Goal: Information Seeking & Learning: Learn about a topic

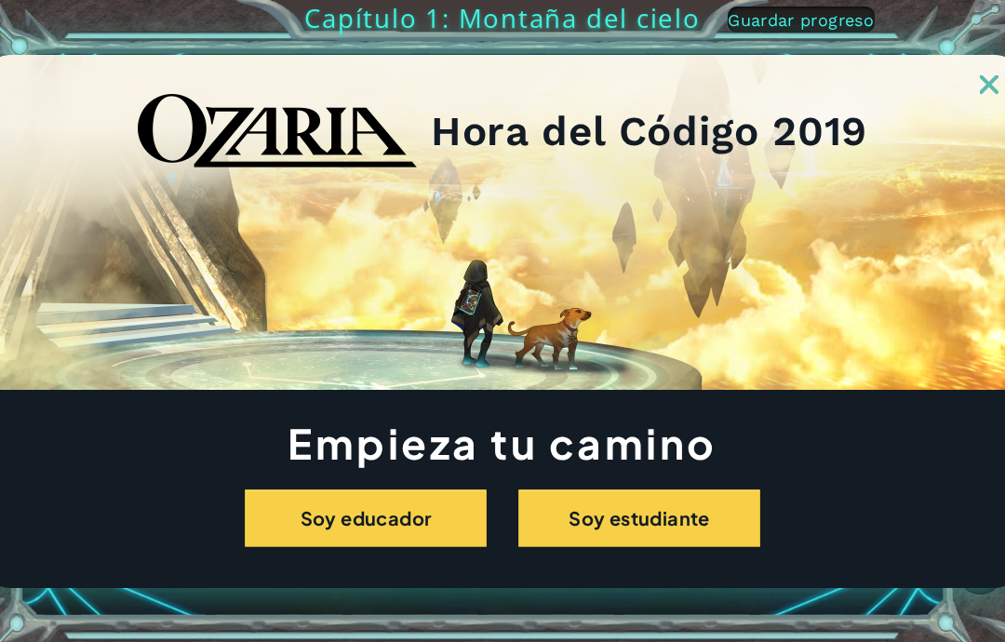
click at [702, 523] on button "Soy estudiante" at bounding box center [639, 518] width 242 height 58
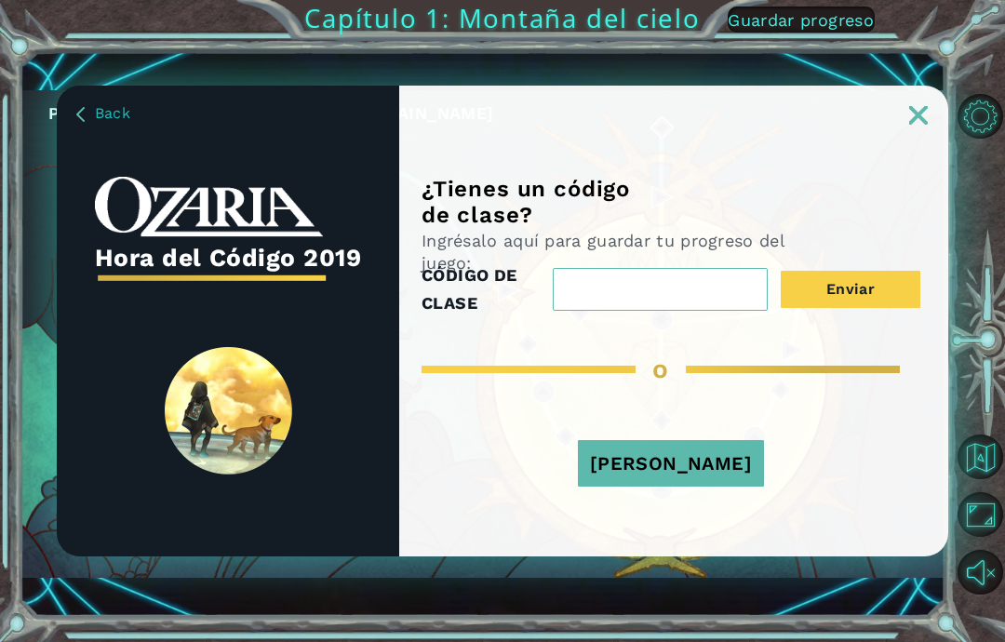
click at [710, 463] on button "[PERSON_NAME]" at bounding box center [671, 463] width 186 height 47
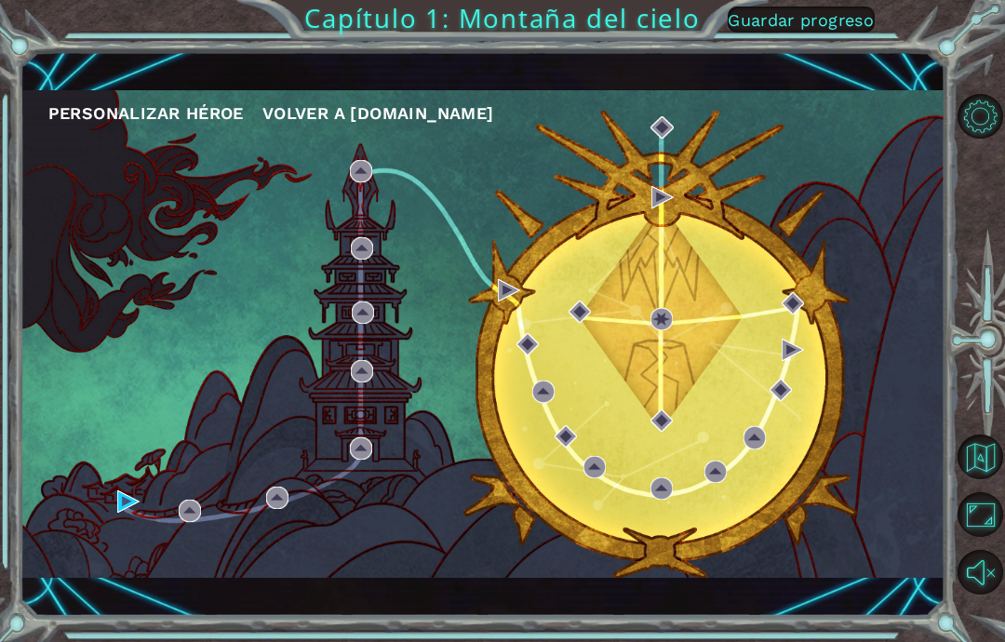
click at [978, 133] on button "Opciones de nivel" at bounding box center [979, 116] width 45 height 45
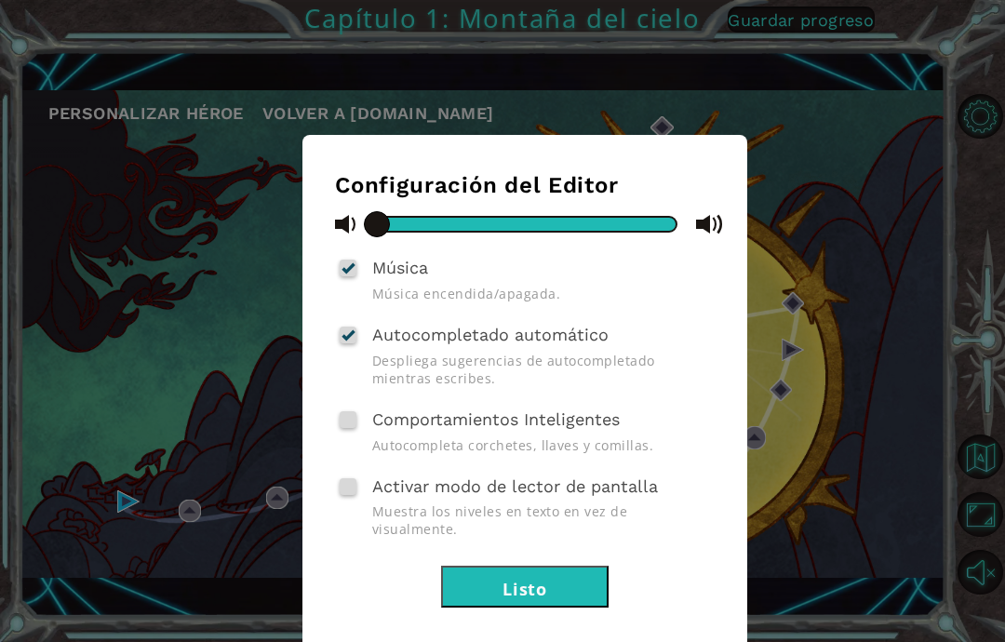
click at [524, 566] on button "Listo" at bounding box center [524, 587] width 167 height 42
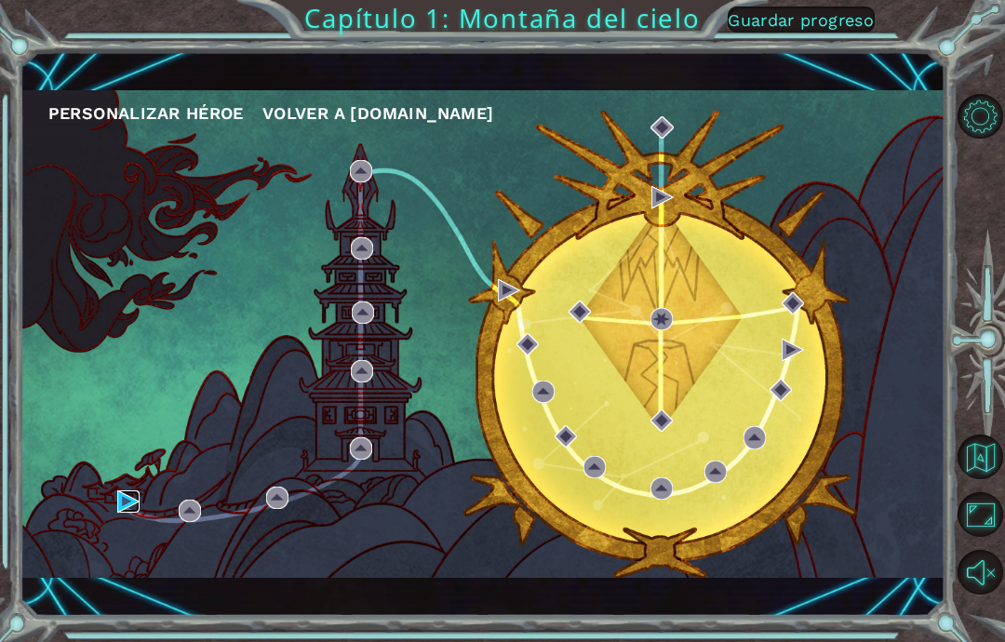
click at [140, 491] on img at bounding box center [128, 501] width 22 height 22
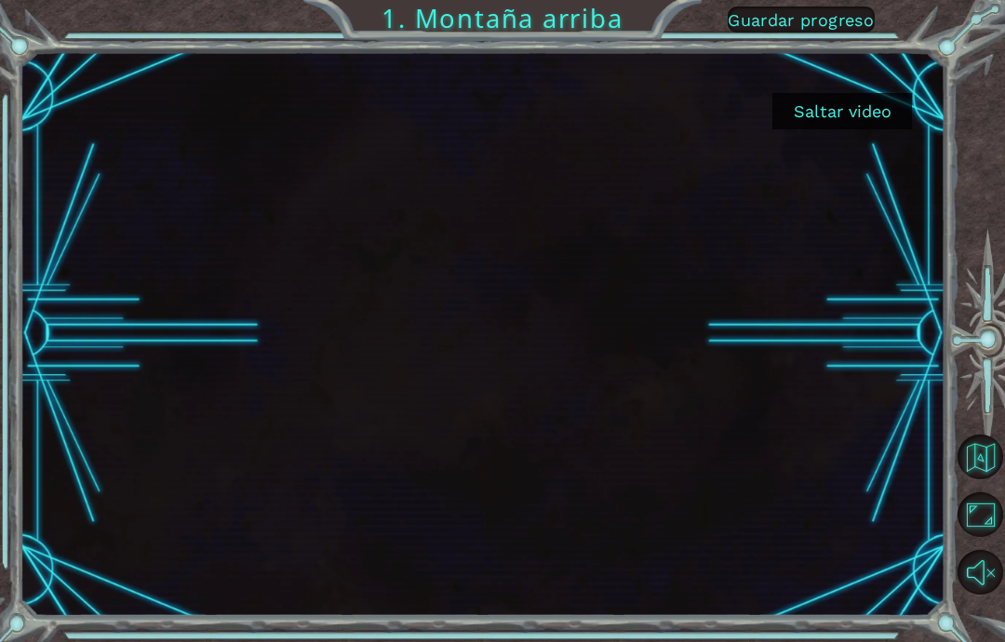
click at [852, 100] on button "Saltar video" at bounding box center [842, 111] width 140 height 36
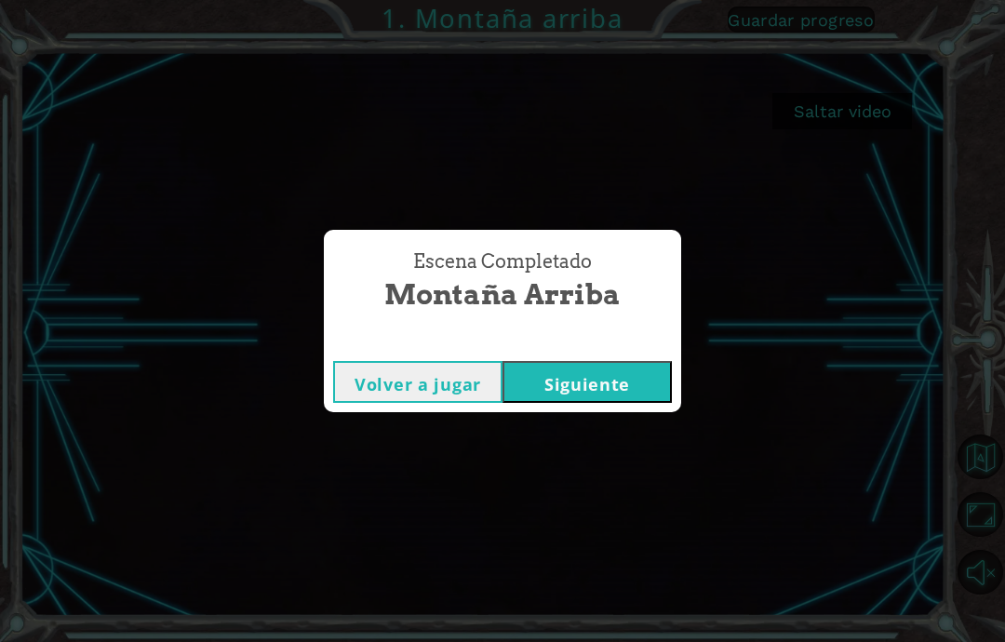
click at [626, 377] on button "Siguiente" at bounding box center [586, 382] width 169 height 42
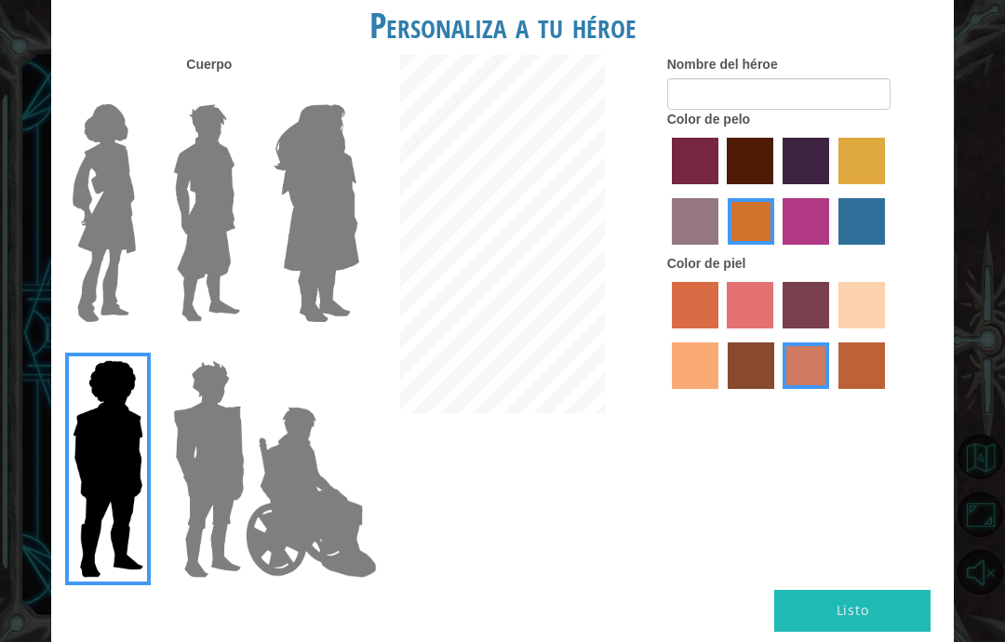
click at [98, 167] on img at bounding box center [104, 213] width 78 height 233
click at [138, 92] on input "Hero Connie" at bounding box center [138, 92] width 0 height 0
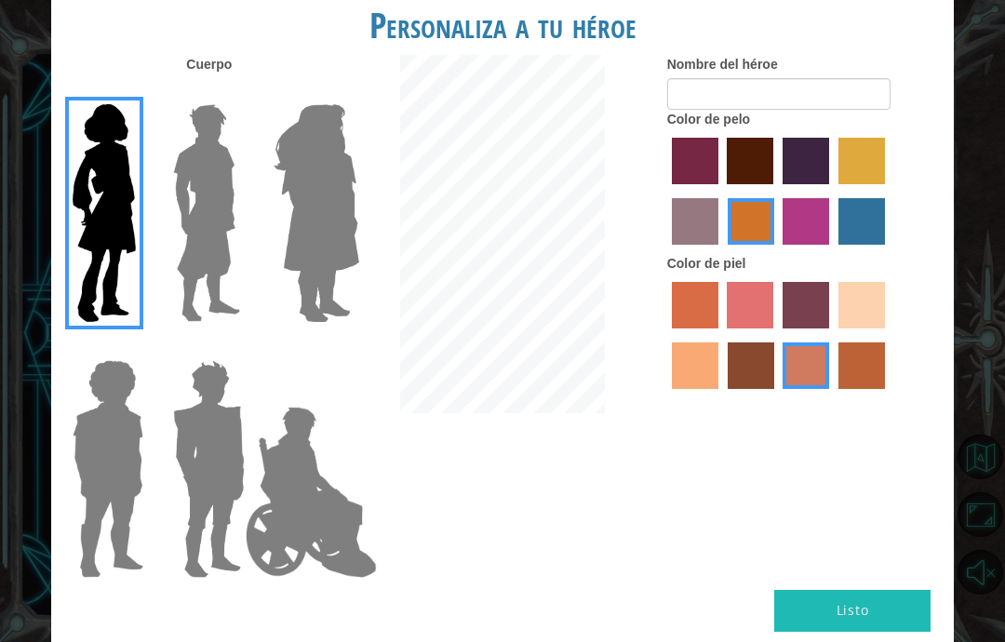
click at [342, 266] on img at bounding box center [316, 213] width 101 height 233
click at [338, 92] on input "Hero Amethyst" at bounding box center [338, 92] width 0 height 0
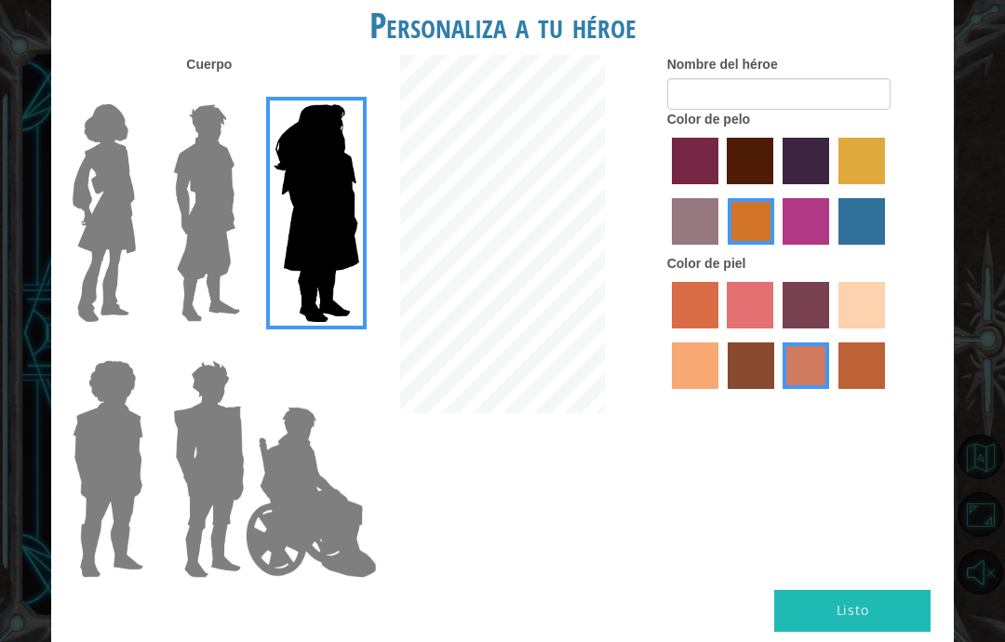
click at [218, 272] on img at bounding box center [207, 213] width 83 height 233
click at [238, 92] on input "Hero Lars" at bounding box center [238, 92] width 0 height 0
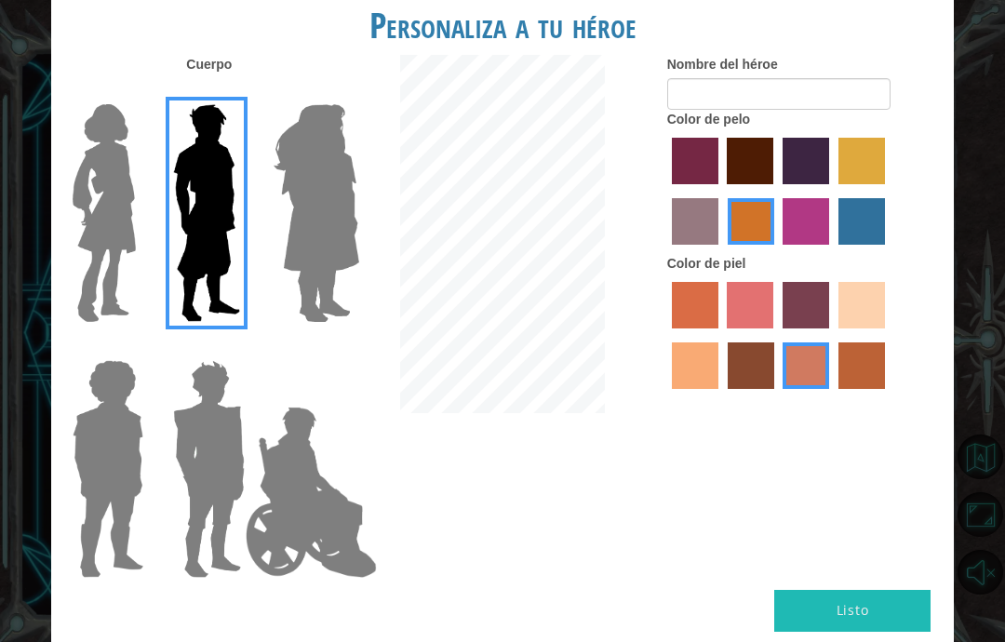
click at [93, 495] on img at bounding box center [108, 469] width 86 height 233
click at [138, 348] on input "Hero Steven" at bounding box center [138, 348] width 0 height 0
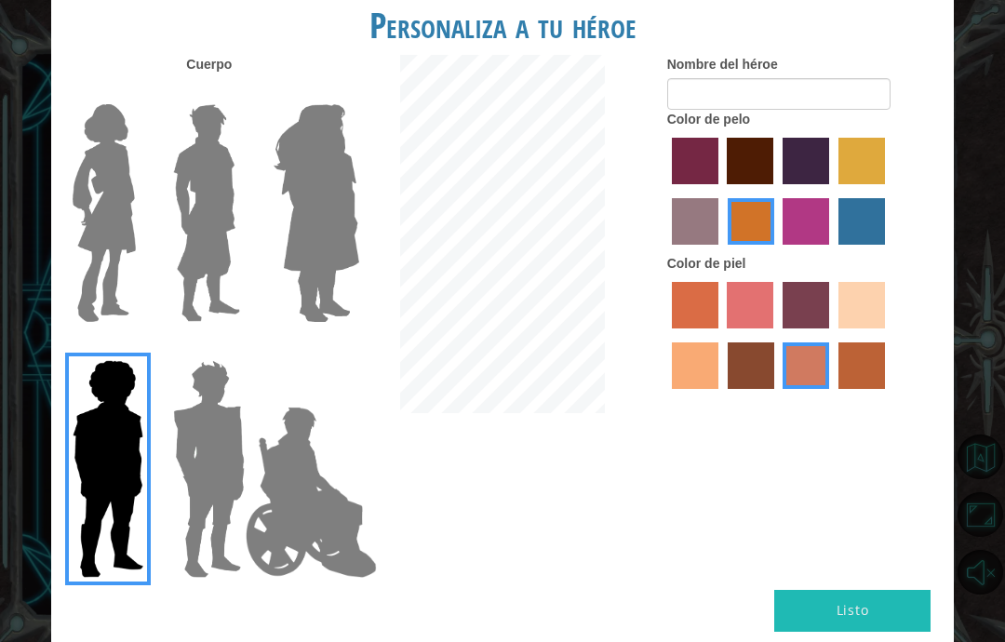
click at [207, 472] on img at bounding box center [209, 469] width 87 height 233
click at [238, 348] on input "Hero Garnet" at bounding box center [238, 348] width 0 height 0
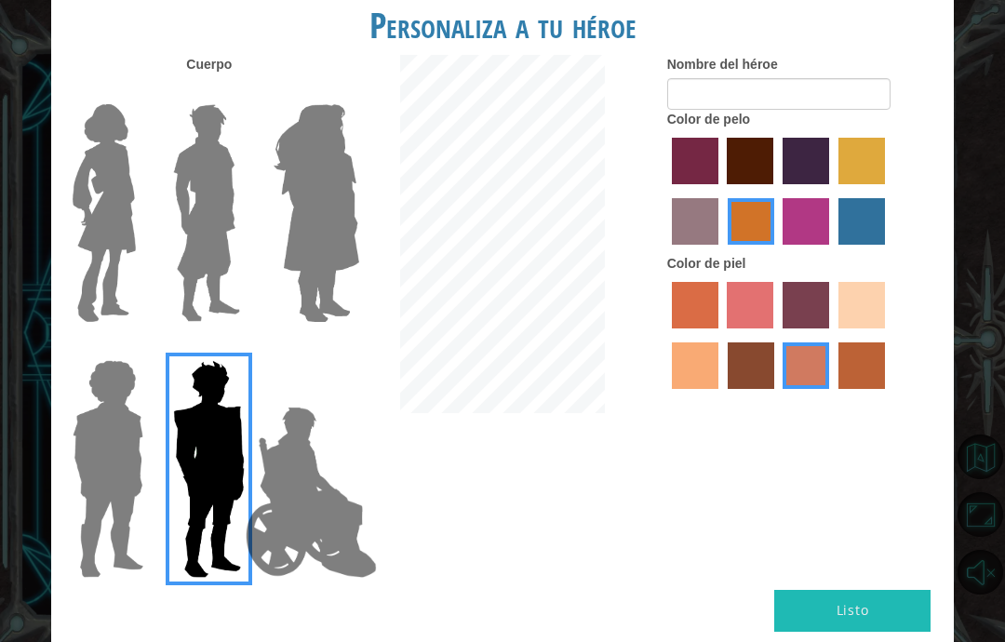
click at [331, 515] on img at bounding box center [311, 492] width 146 height 186
click at [338, 348] on input "Hero Jamie" at bounding box center [338, 348] width 0 height 0
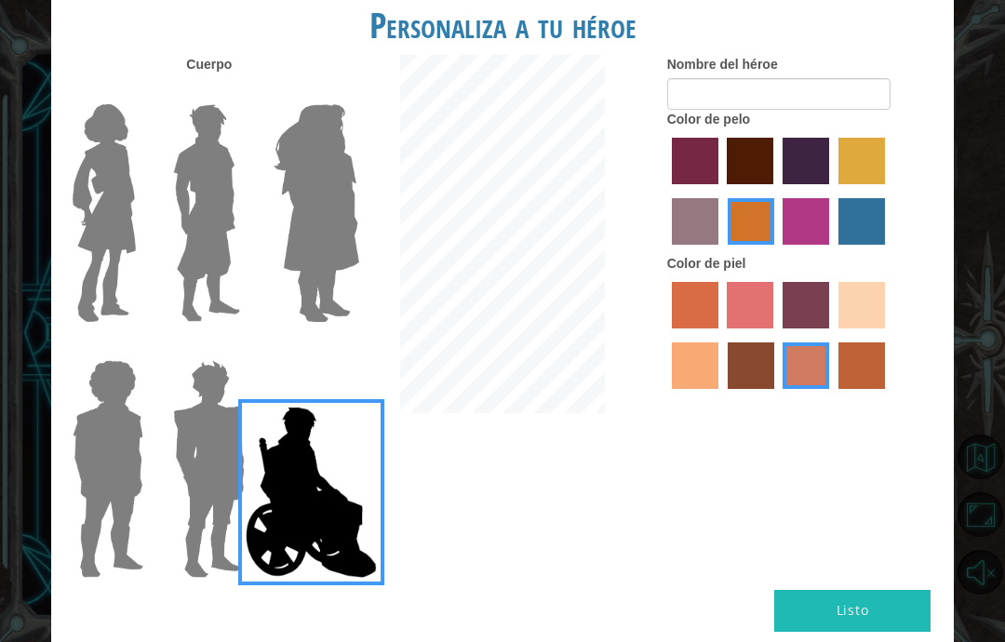
click at [116, 256] on img at bounding box center [104, 213] width 78 height 233
click at [138, 92] on input "Hero Connie" at bounding box center [138, 92] width 0 height 0
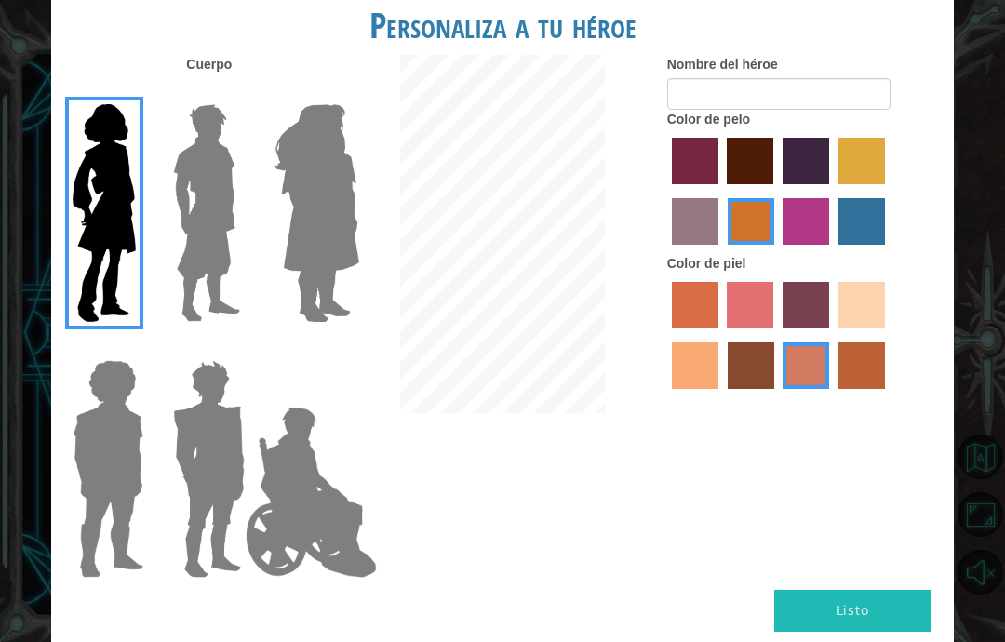
click at [315, 493] on img at bounding box center [311, 492] width 146 height 186
click at [338, 348] on input "Hero Jamie" at bounding box center [338, 348] width 0 height 0
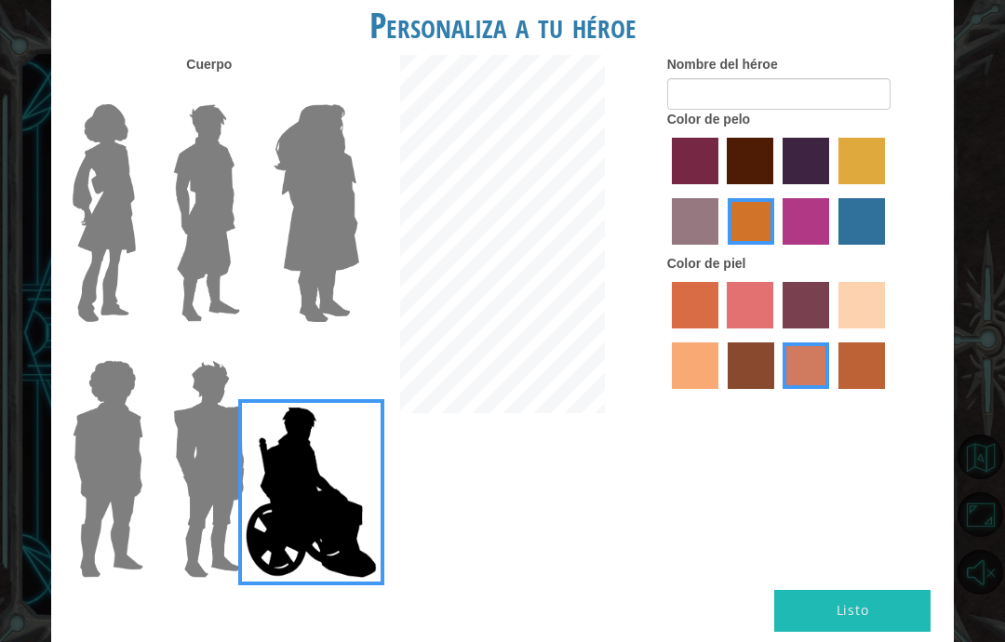
click at [201, 487] on img at bounding box center [209, 469] width 87 height 233
click at [238, 348] on input "Hero Garnet" at bounding box center [238, 348] width 0 height 0
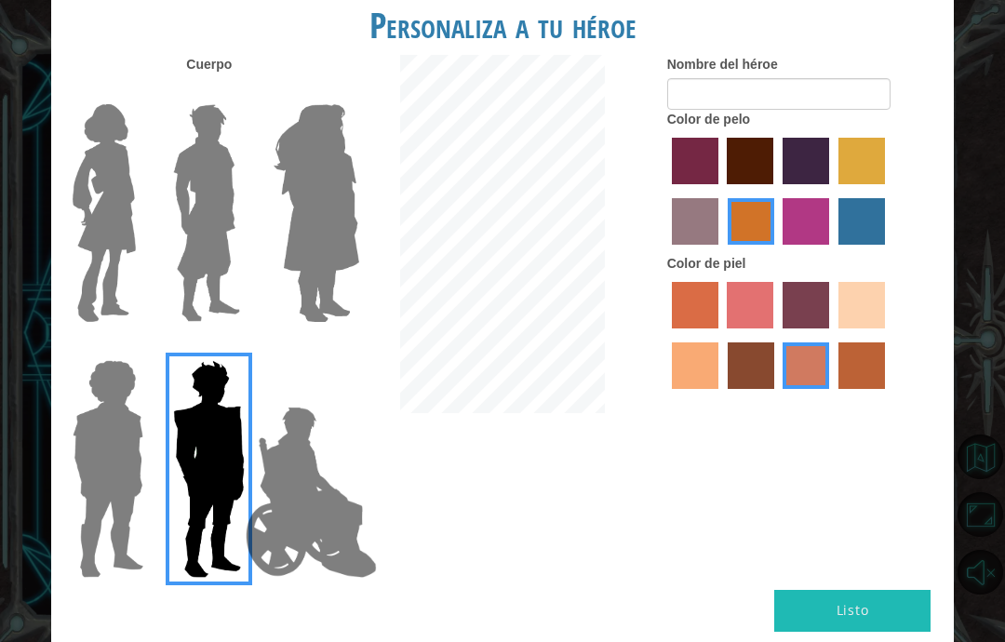
click at [289, 532] on img at bounding box center [311, 492] width 146 height 186
click at [338, 348] on input "Hero Jamie" at bounding box center [338, 348] width 0 height 0
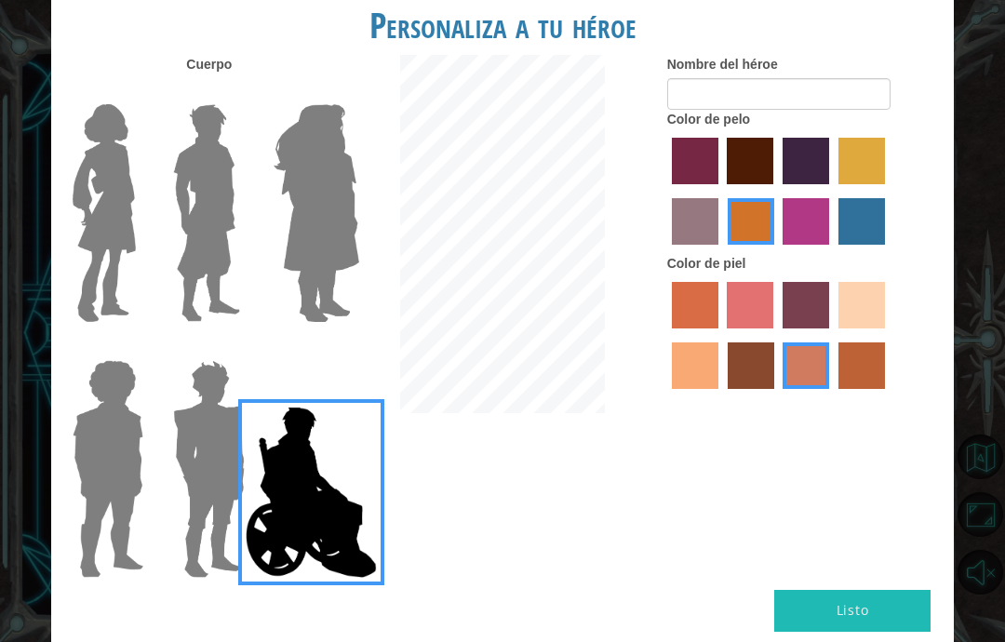
click at [856, 594] on button "Listo" at bounding box center [852, 611] width 156 height 42
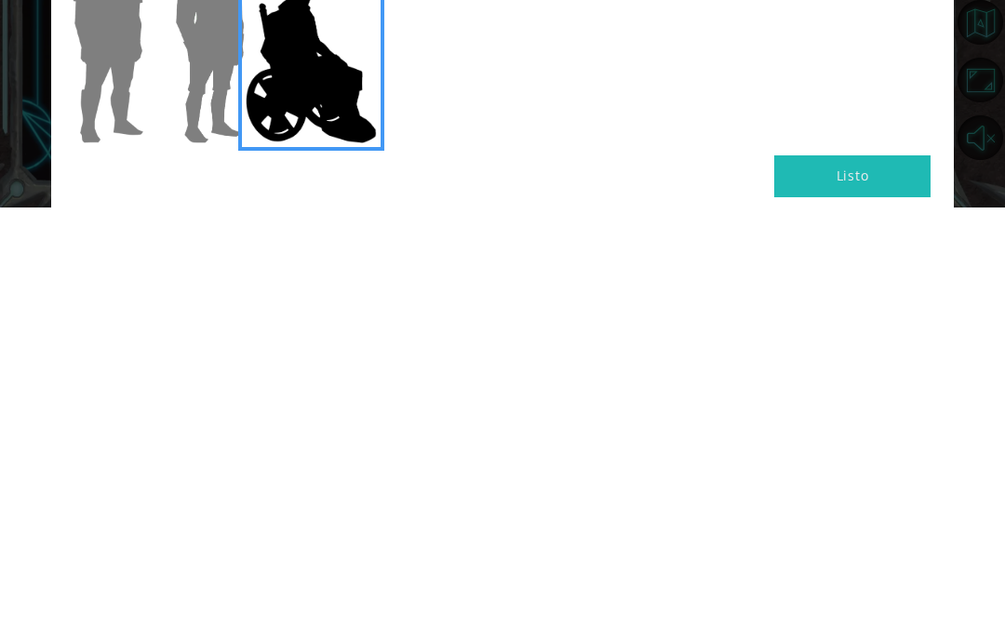
scroll to position [74, 0]
type input "[PERSON_NAME]"
click at [862, 590] on button "Listo" at bounding box center [852, 611] width 156 height 42
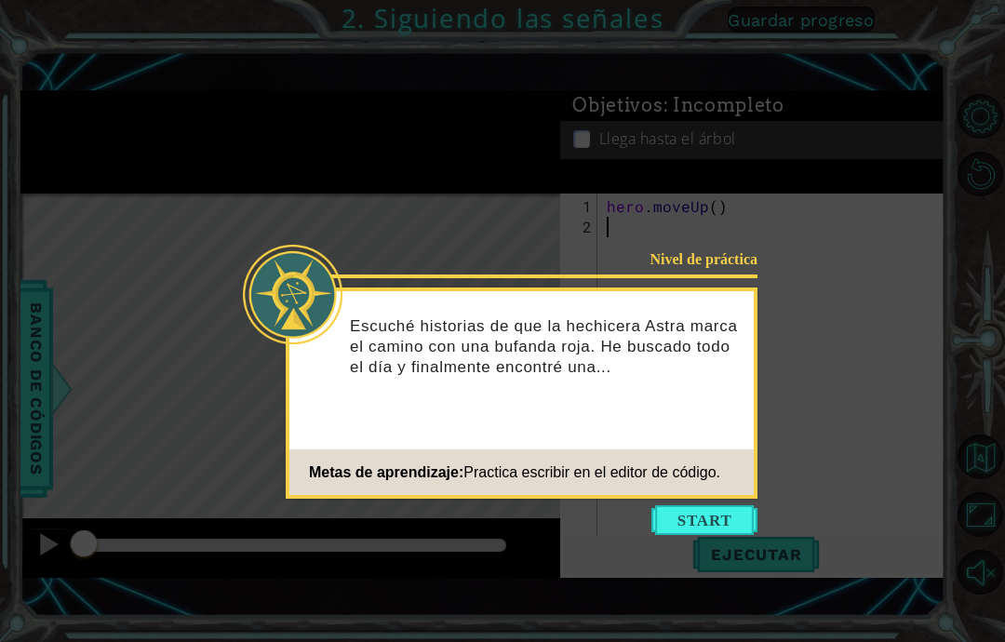
scroll to position [74, 0]
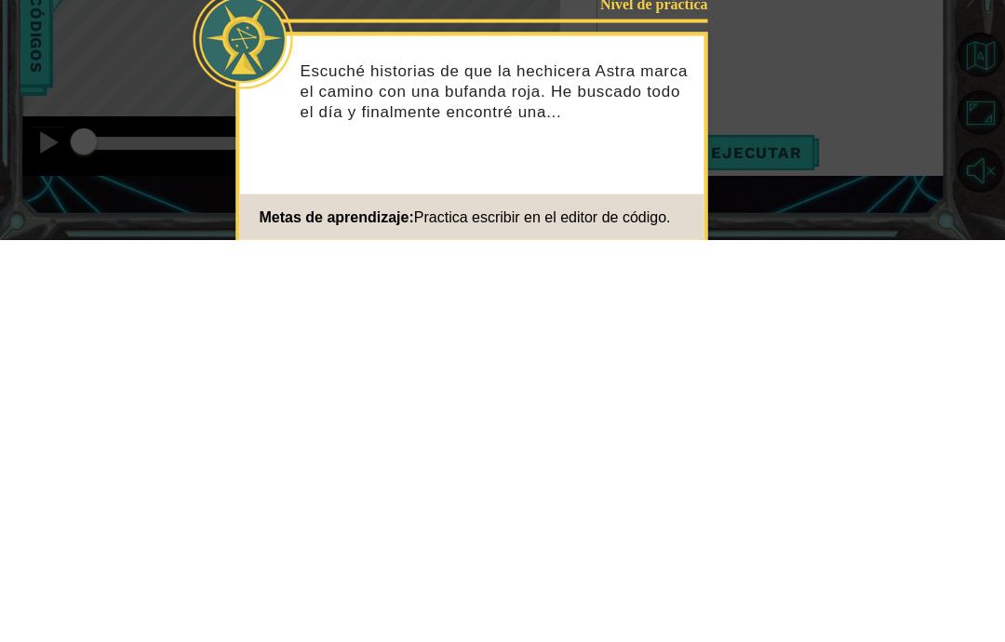
click at [865, 146] on icon at bounding box center [502, 321] width 1005 height 642
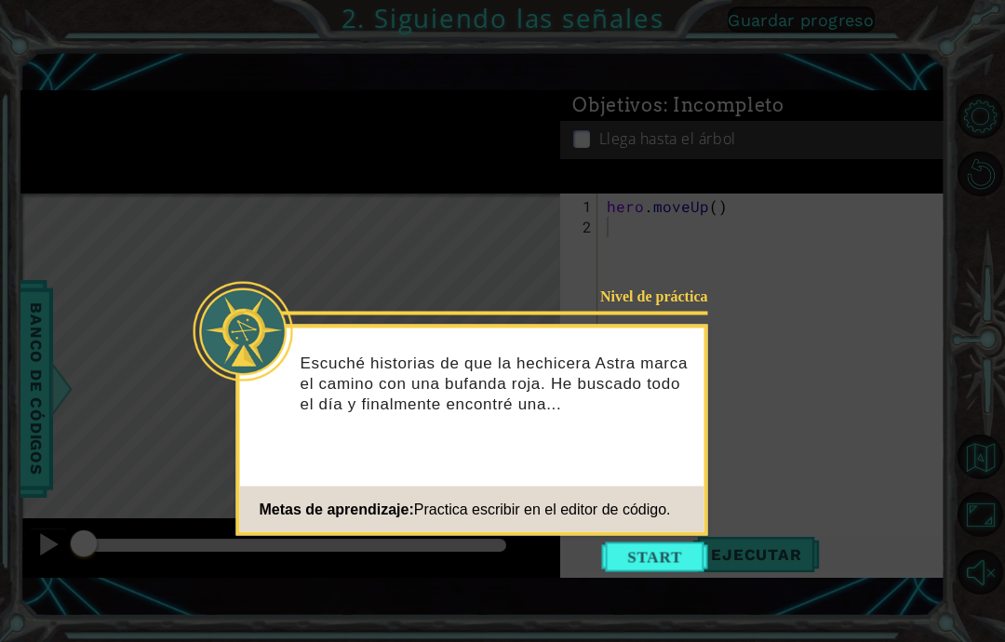
click at [880, 129] on icon at bounding box center [502, 321] width 1005 height 642
click at [662, 542] on button "Start" at bounding box center [655, 557] width 106 height 30
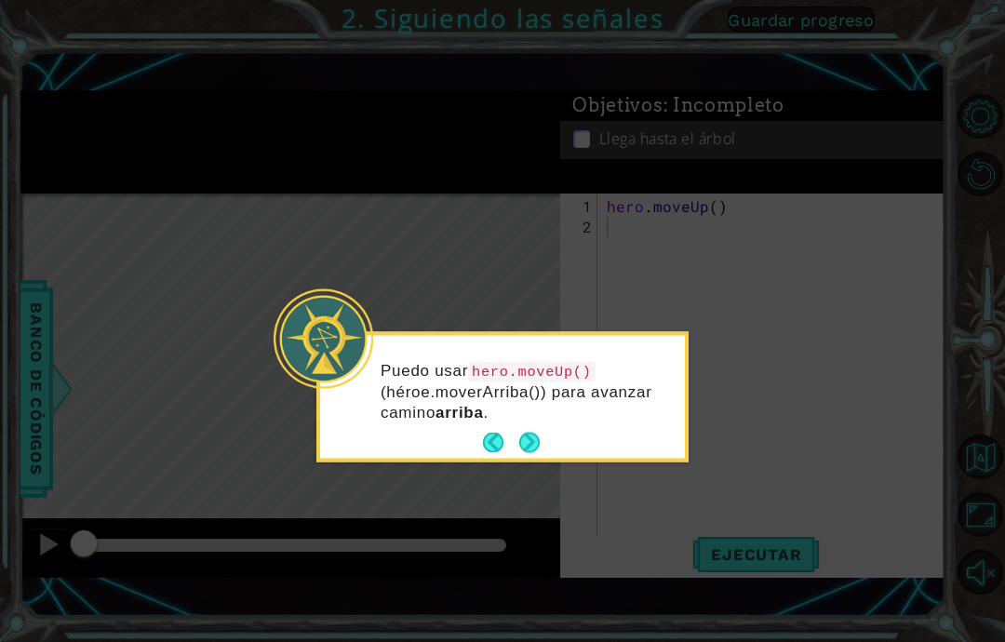
click at [526, 432] on button "Next" at bounding box center [529, 443] width 22 height 22
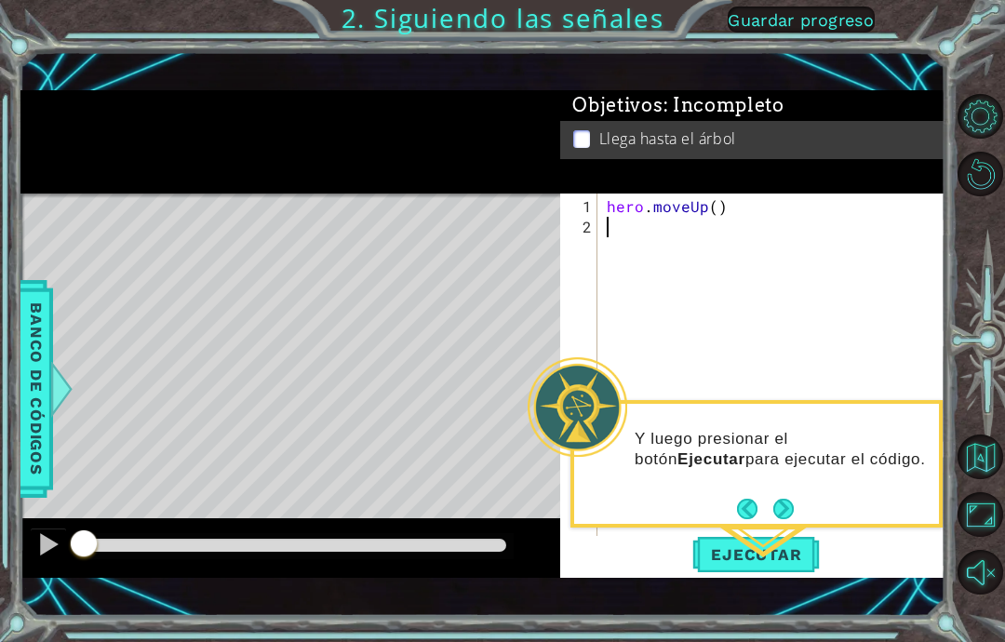
click at [783, 491] on button "Next" at bounding box center [784, 508] width 34 height 34
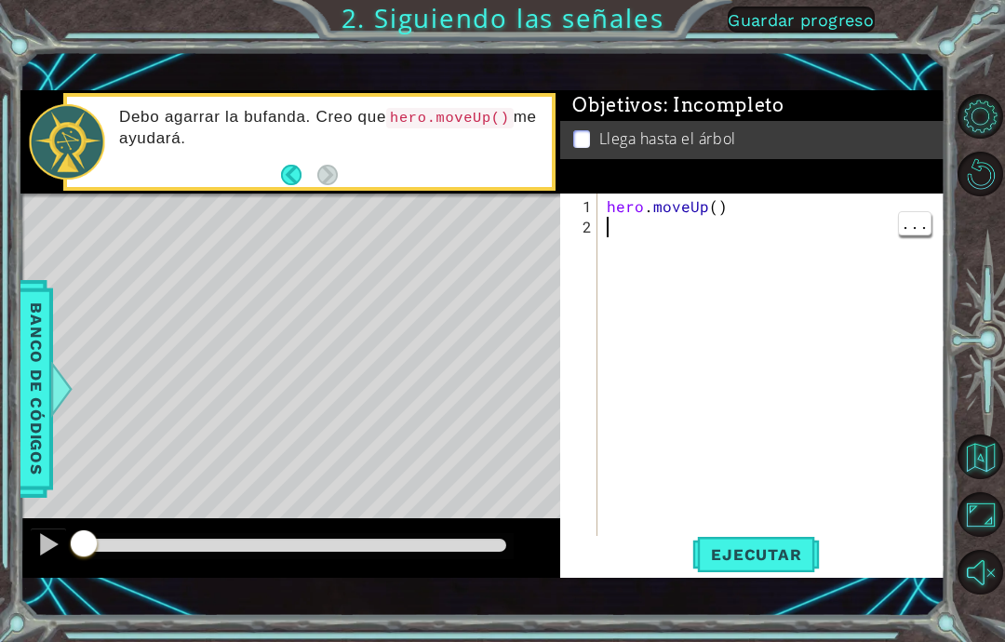
click at [649, 235] on div "hero . moveUp ( )" at bounding box center [776, 390] width 347 height 389
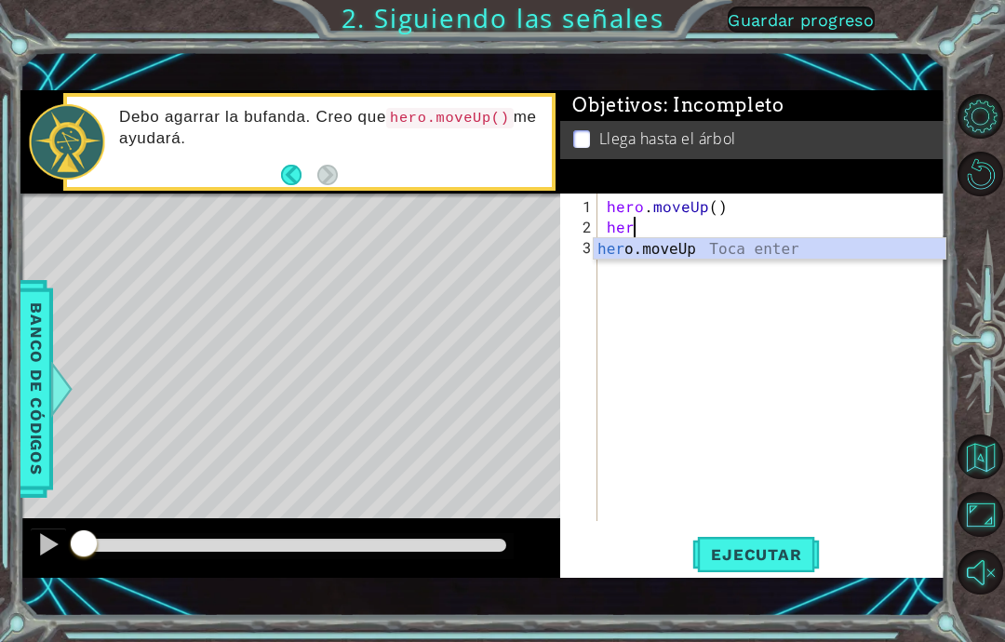
scroll to position [23, 51]
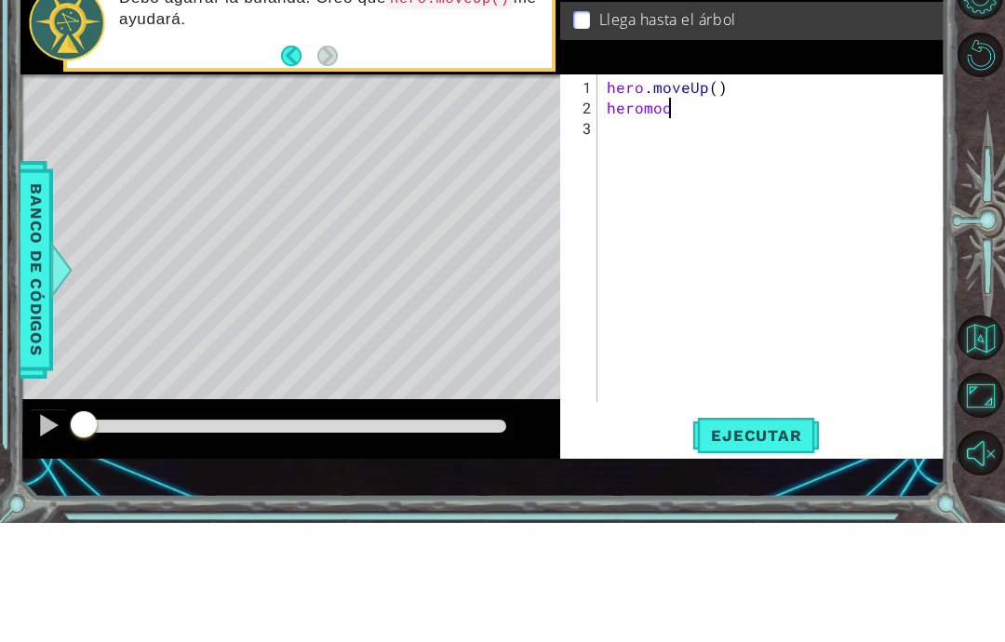
type textarea "abcde fg"
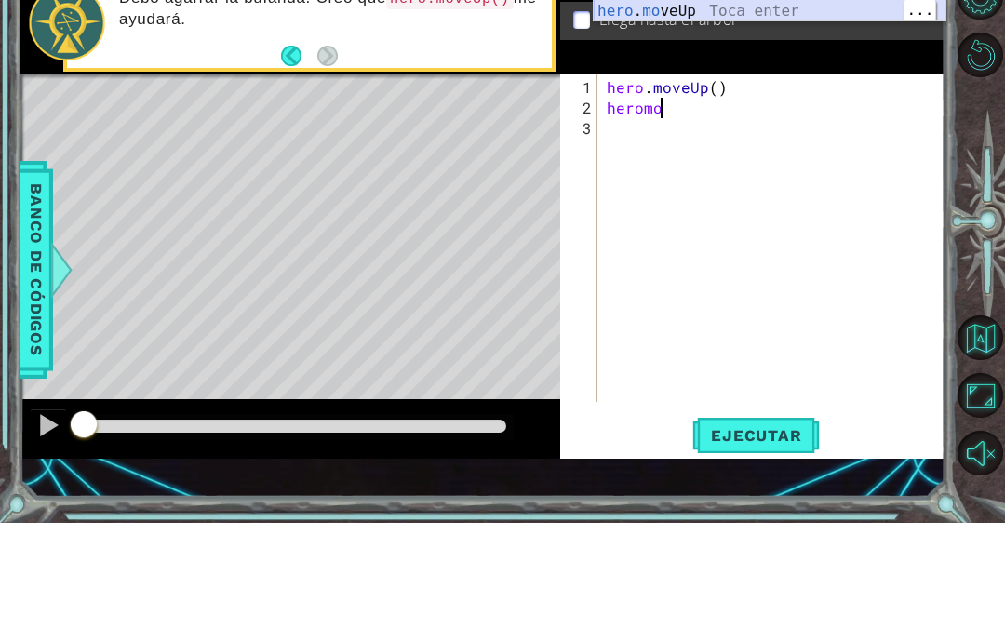
click at [816, 119] on div "hero . mo veUp Toca enter" at bounding box center [770, 152] width 352 height 67
